Goal: Find specific page/section: Find specific page/section

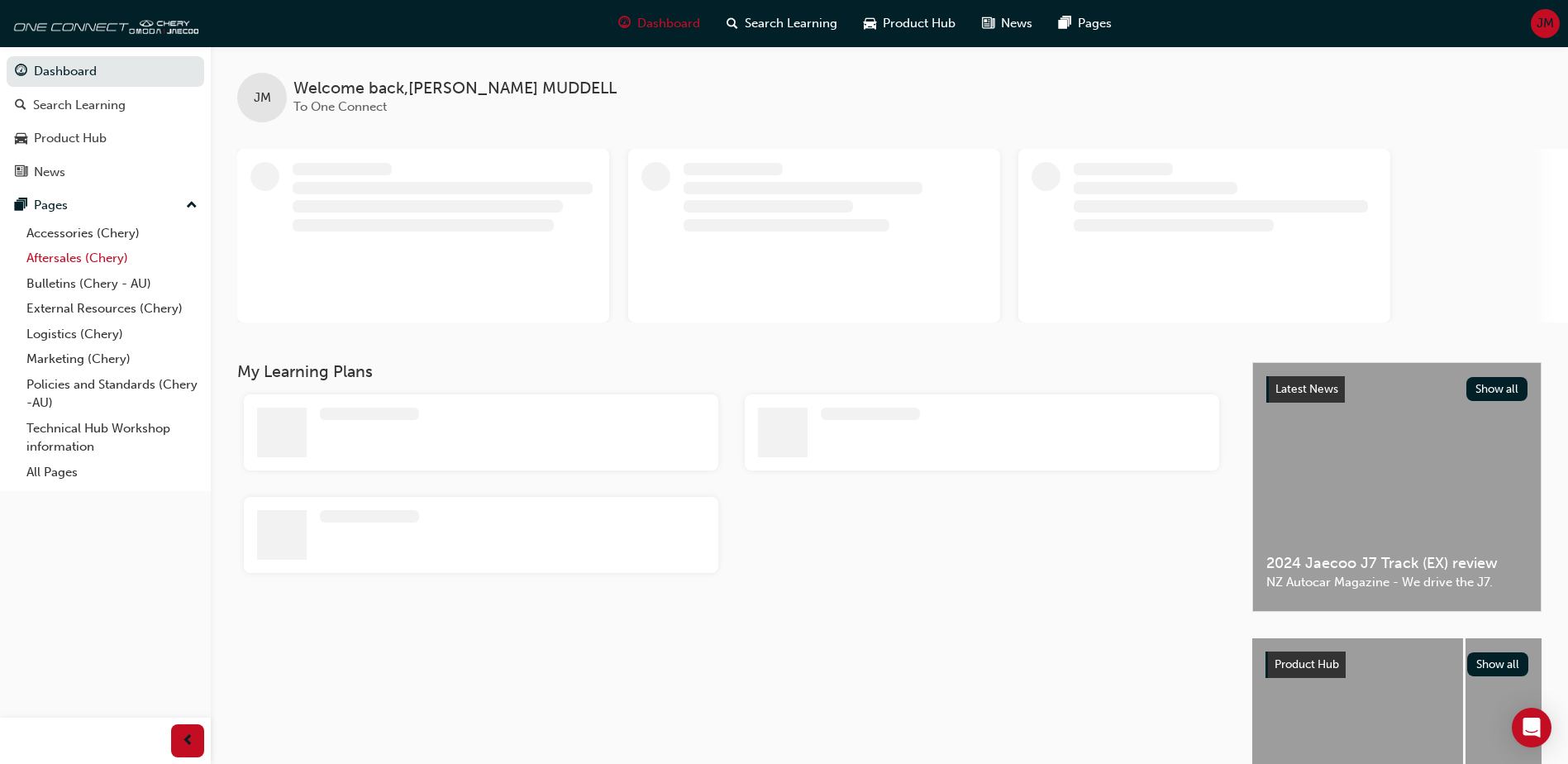
click at [72, 258] on link "Aftersales (Chery)" at bounding box center [111, 258] width 185 height 26
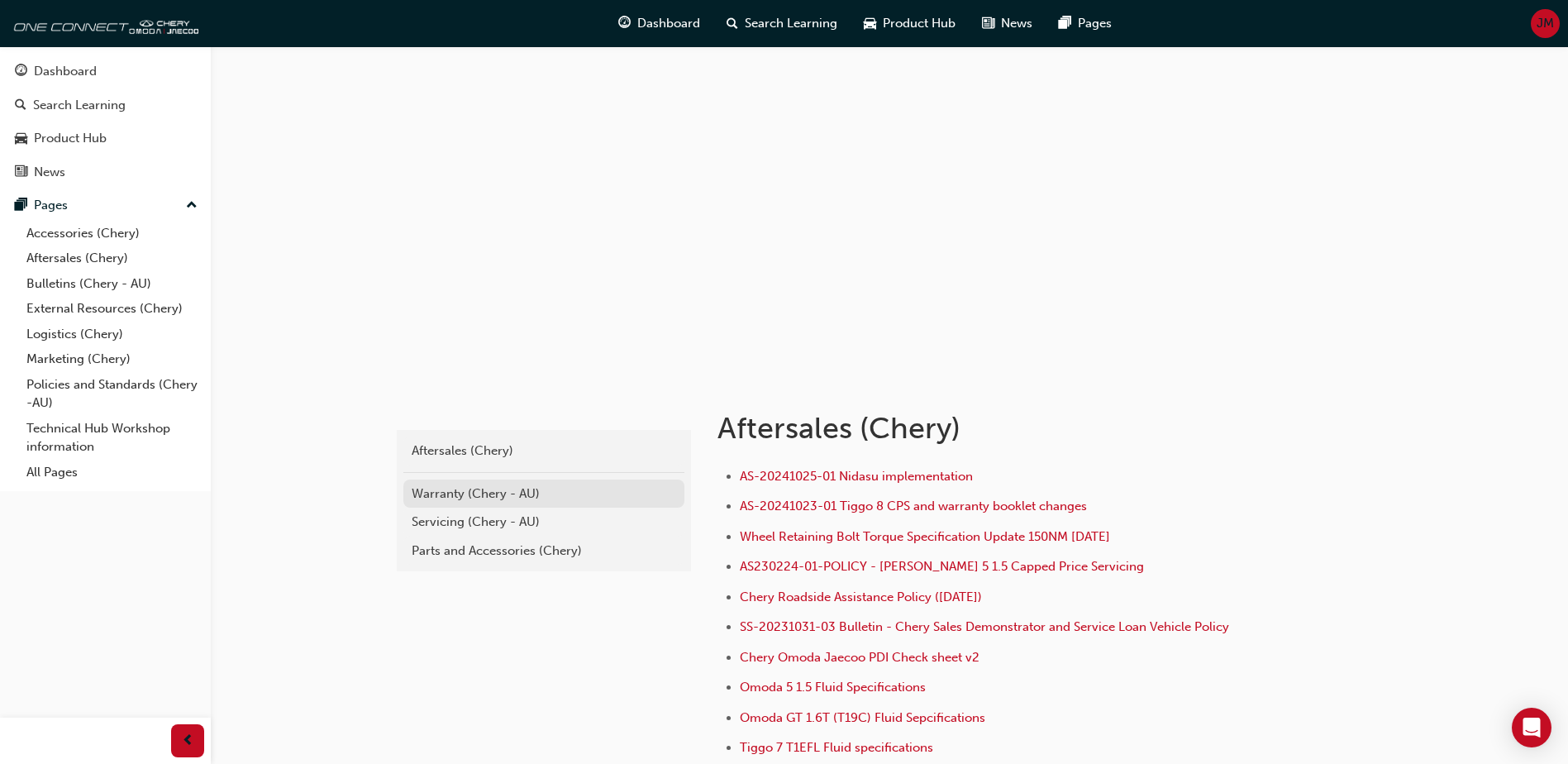
click at [495, 492] on div "Warranty (Chery - AU)" at bounding box center [544, 495] width 265 height 19
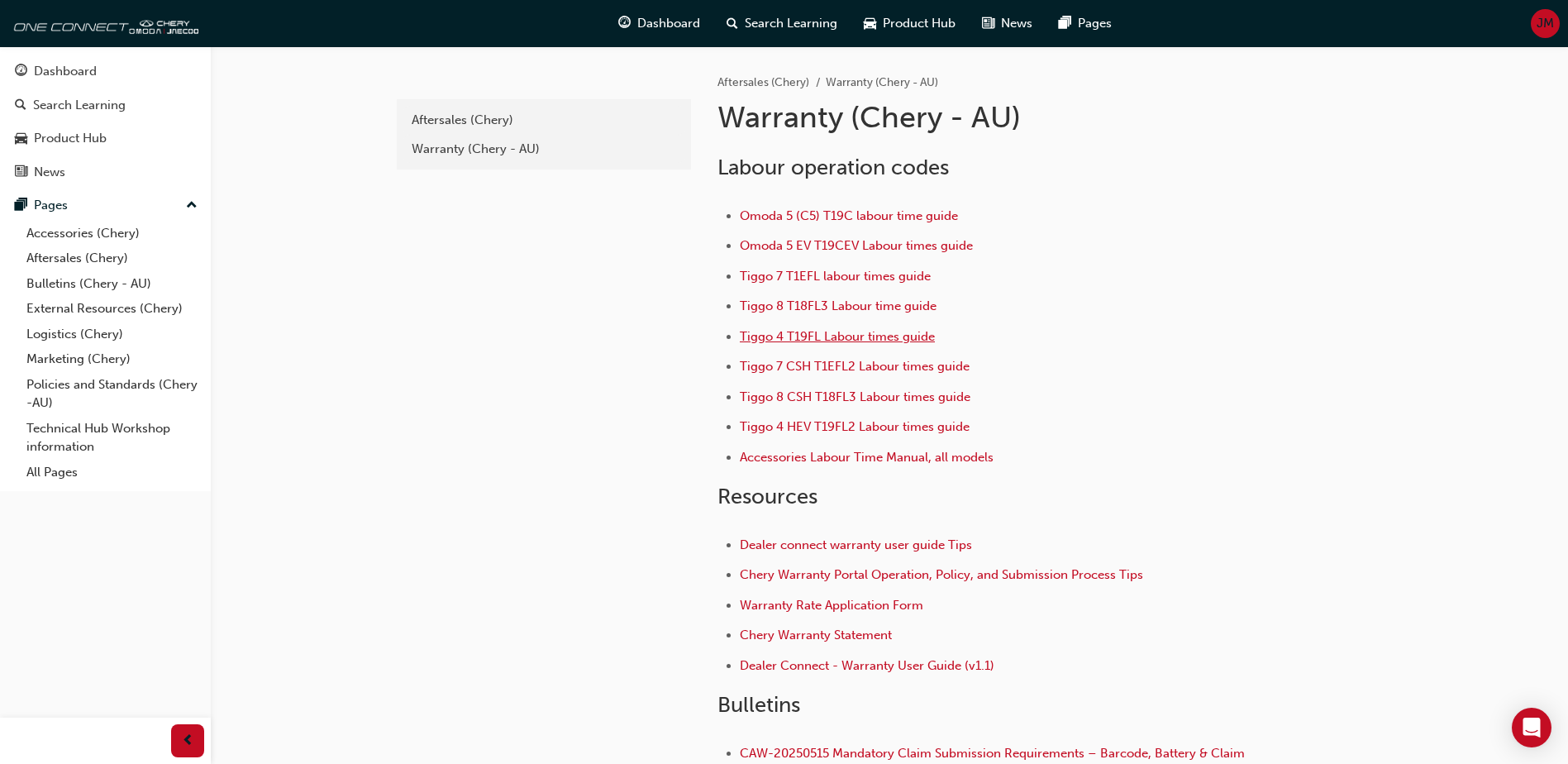
click at [795, 337] on span "Tiggo 4 T19FL Labour times guide" at bounding box center [837, 337] width 195 height 15
